Goal: Task Accomplishment & Management: Complete application form

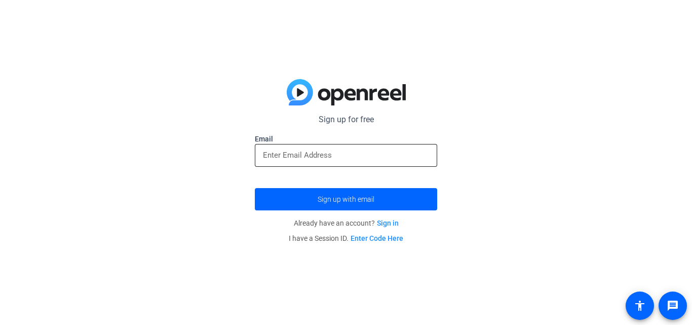
click at [369, 154] on input "email" at bounding box center [346, 155] width 166 height 12
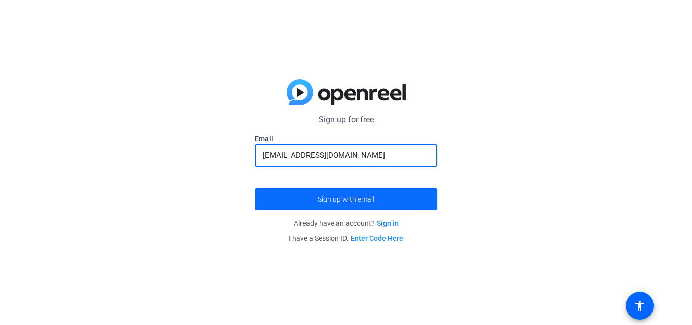
type input "[EMAIL_ADDRESS][DOMAIN_NAME]"
click at [350, 199] on span "Sign up with email" at bounding box center [346, 199] width 57 height 0
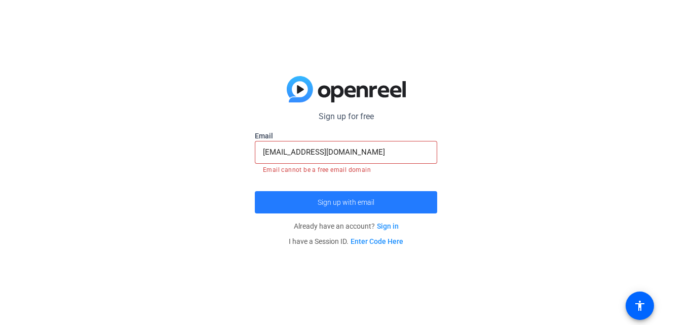
click at [348, 202] on span "Sign up with email" at bounding box center [346, 202] width 57 height 0
